Goal: Task Accomplishment & Management: Use online tool/utility

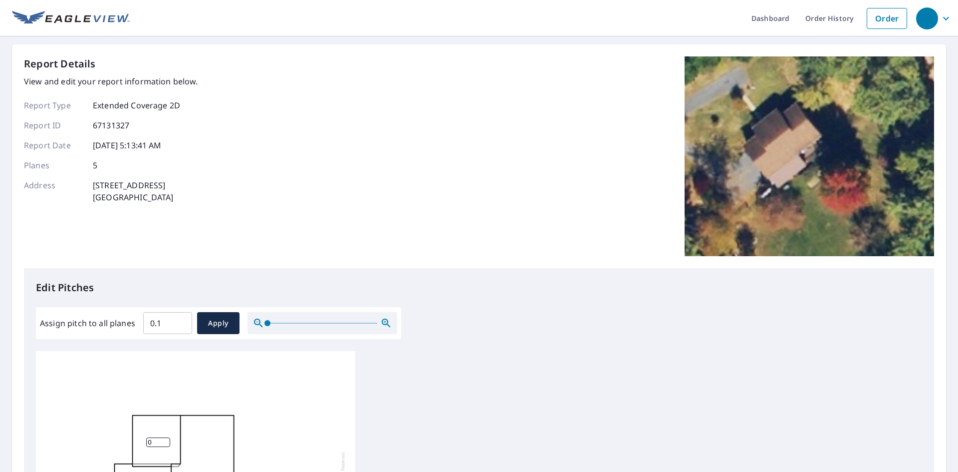
click at [180, 322] on input "0.1" at bounding box center [167, 323] width 49 height 28
click at [180, 322] on input "0.2" at bounding box center [167, 323] width 49 height 28
click at [180, 322] on input "0.3" at bounding box center [167, 323] width 49 height 28
click at [180, 322] on input "0.4" at bounding box center [167, 323] width 49 height 28
click at [180, 322] on input "0.5" at bounding box center [167, 323] width 49 height 28
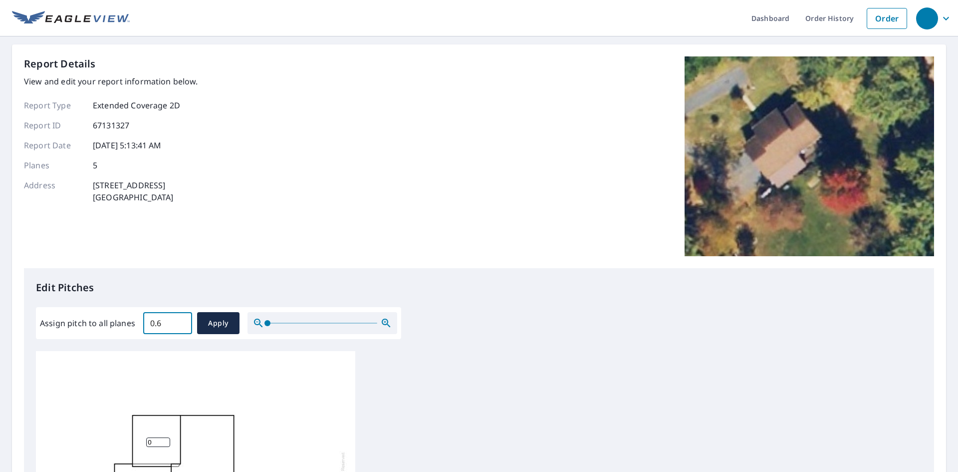
click at [180, 322] on input "0.6" at bounding box center [167, 323] width 49 height 28
click at [180, 322] on input "0.7" at bounding box center [167, 323] width 49 height 28
click at [180, 322] on input "0.8" at bounding box center [167, 323] width 49 height 28
click at [180, 322] on input "0.9" at bounding box center [167, 323] width 49 height 28
click at [180, 322] on input "1" at bounding box center [167, 323] width 49 height 28
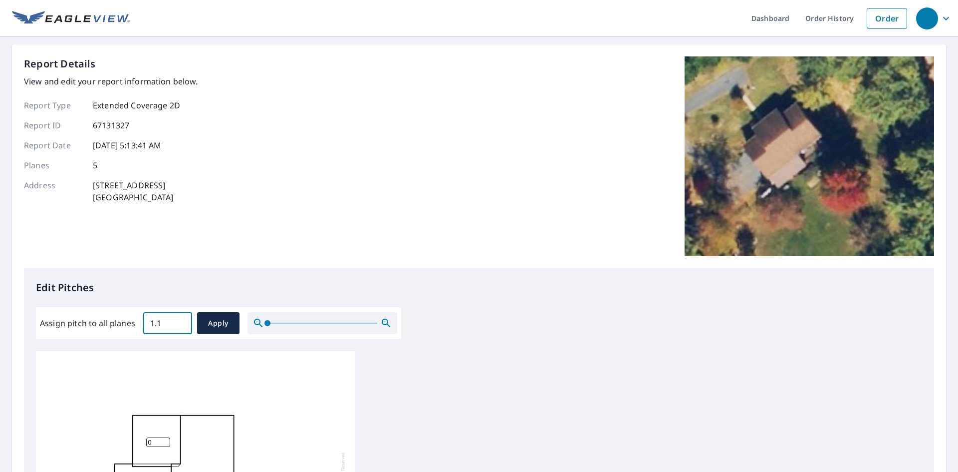
click at [180, 322] on input "1.1" at bounding box center [167, 323] width 49 height 28
click at [180, 322] on input "1.2" at bounding box center [167, 323] width 49 height 28
click at [180, 322] on input "1.3" at bounding box center [167, 323] width 49 height 28
click at [180, 322] on input "1.4" at bounding box center [167, 323] width 49 height 28
click at [180, 322] on input "1.5" at bounding box center [167, 323] width 49 height 28
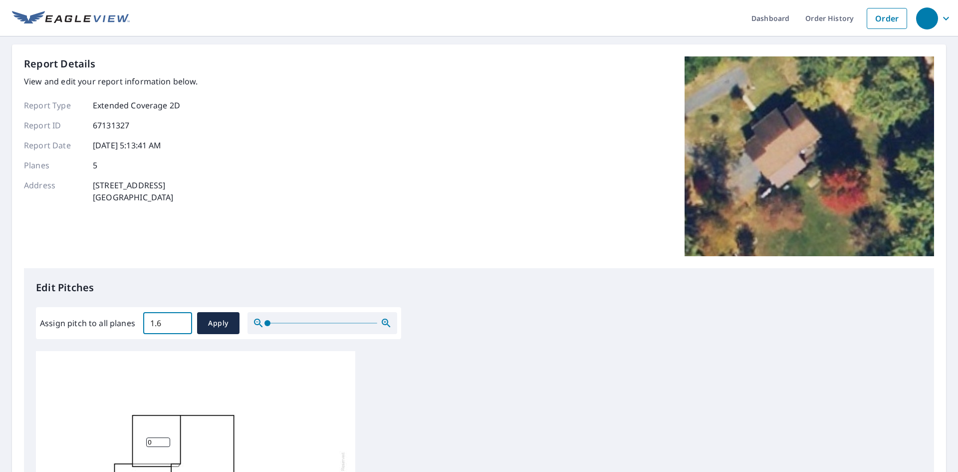
click at [180, 322] on input "1.6" at bounding box center [167, 323] width 49 height 28
click at [180, 322] on input "1.7" at bounding box center [167, 323] width 49 height 28
click at [179, 322] on input "1.8" at bounding box center [167, 323] width 49 height 28
click at [179, 322] on input "2" at bounding box center [167, 323] width 49 height 28
click at [179, 322] on input "2.1" at bounding box center [167, 323] width 49 height 28
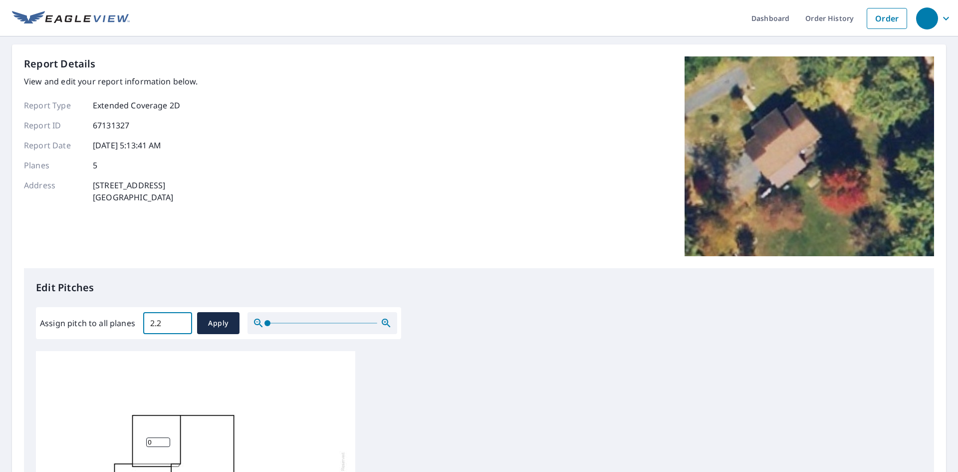
click at [179, 322] on input "2.2" at bounding box center [167, 323] width 49 height 28
click at [179, 322] on input "2.3" at bounding box center [167, 323] width 49 height 28
click at [179, 322] on input "2.4" at bounding box center [167, 323] width 49 height 28
click at [179, 322] on input "2.5" at bounding box center [167, 323] width 49 height 28
click at [179, 322] on input "2.6" at bounding box center [167, 323] width 49 height 28
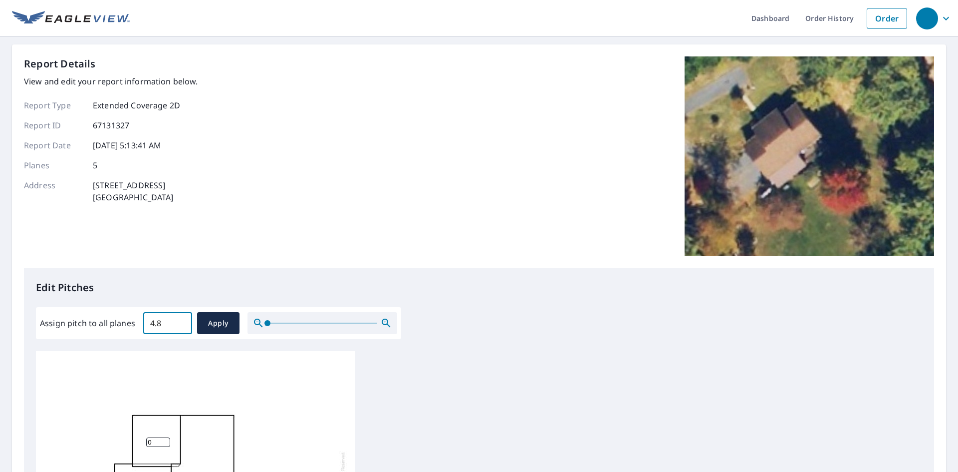
click at [179, 322] on input "4.8" at bounding box center [167, 323] width 49 height 28
click at [179, 320] on input "4.9" at bounding box center [167, 323] width 49 height 28
type input "5"
click at [179, 320] on input "5" at bounding box center [167, 323] width 49 height 28
click at [210, 320] on span "Apply" at bounding box center [218, 323] width 26 height 12
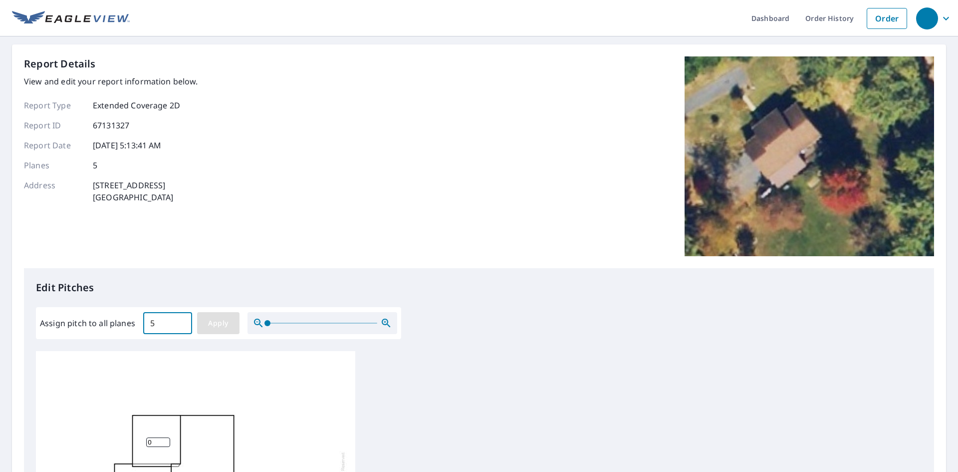
type input "5"
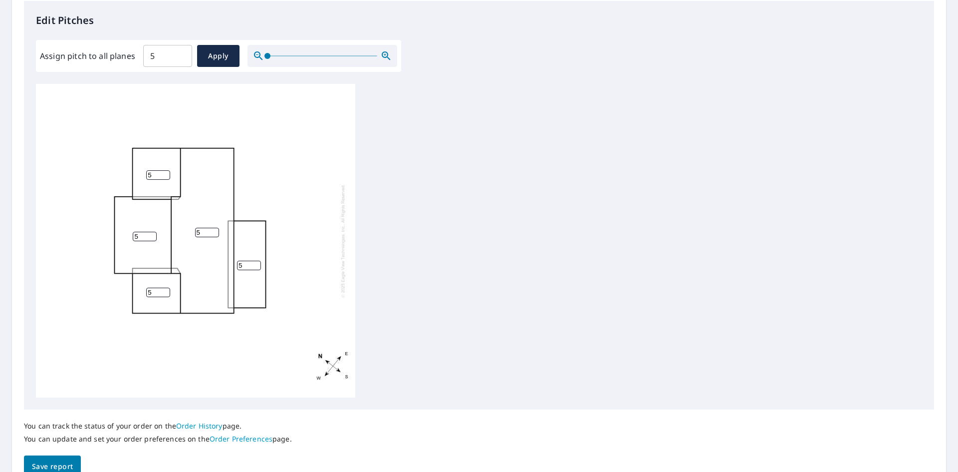
scroll to position [318, 0]
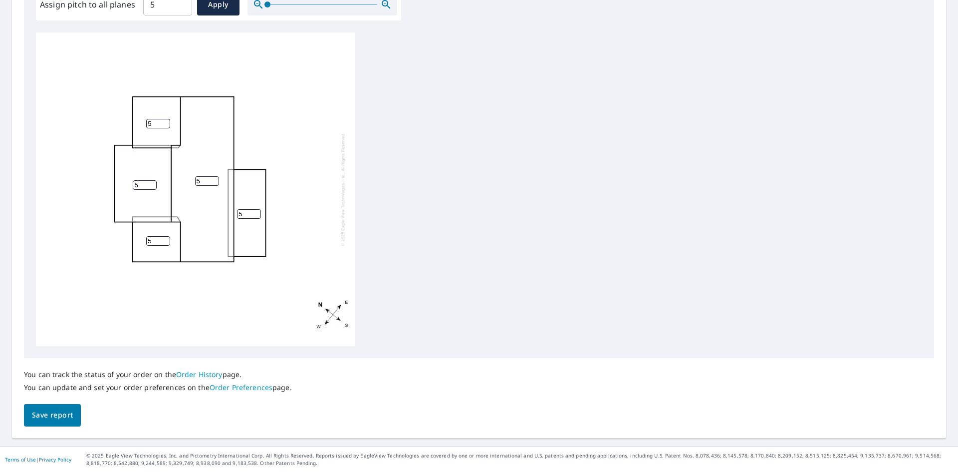
click at [67, 414] on span "Save report" at bounding box center [52, 415] width 41 height 12
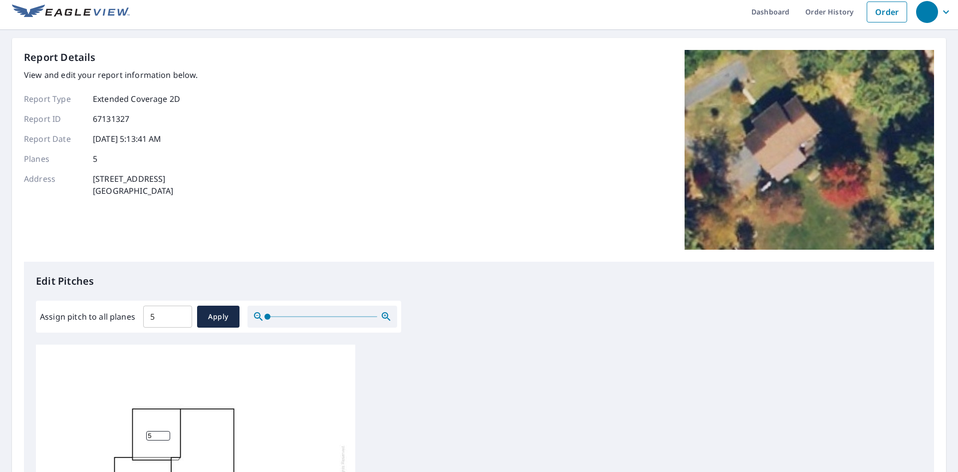
scroll to position [0, 0]
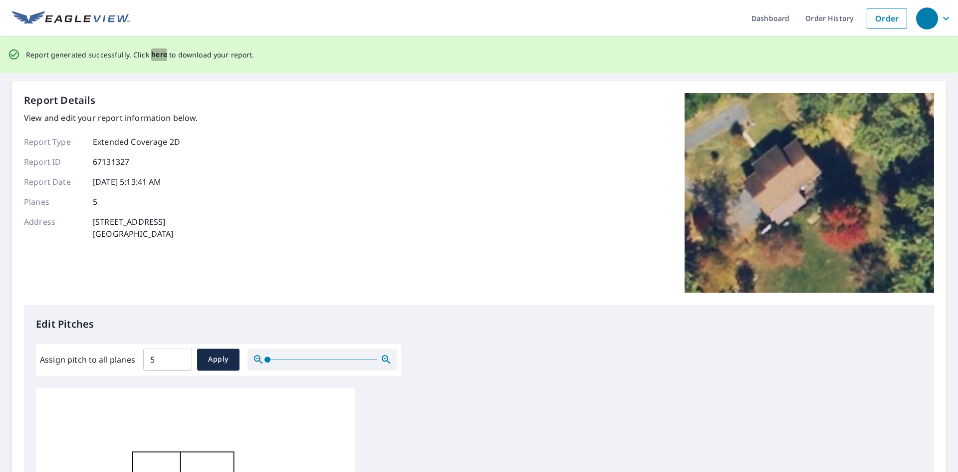
click at [154, 53] on span "here" at bounding box center [159, 54] width 16 height 12
